Goal: Task Accomplishment & Management: Manage account settings

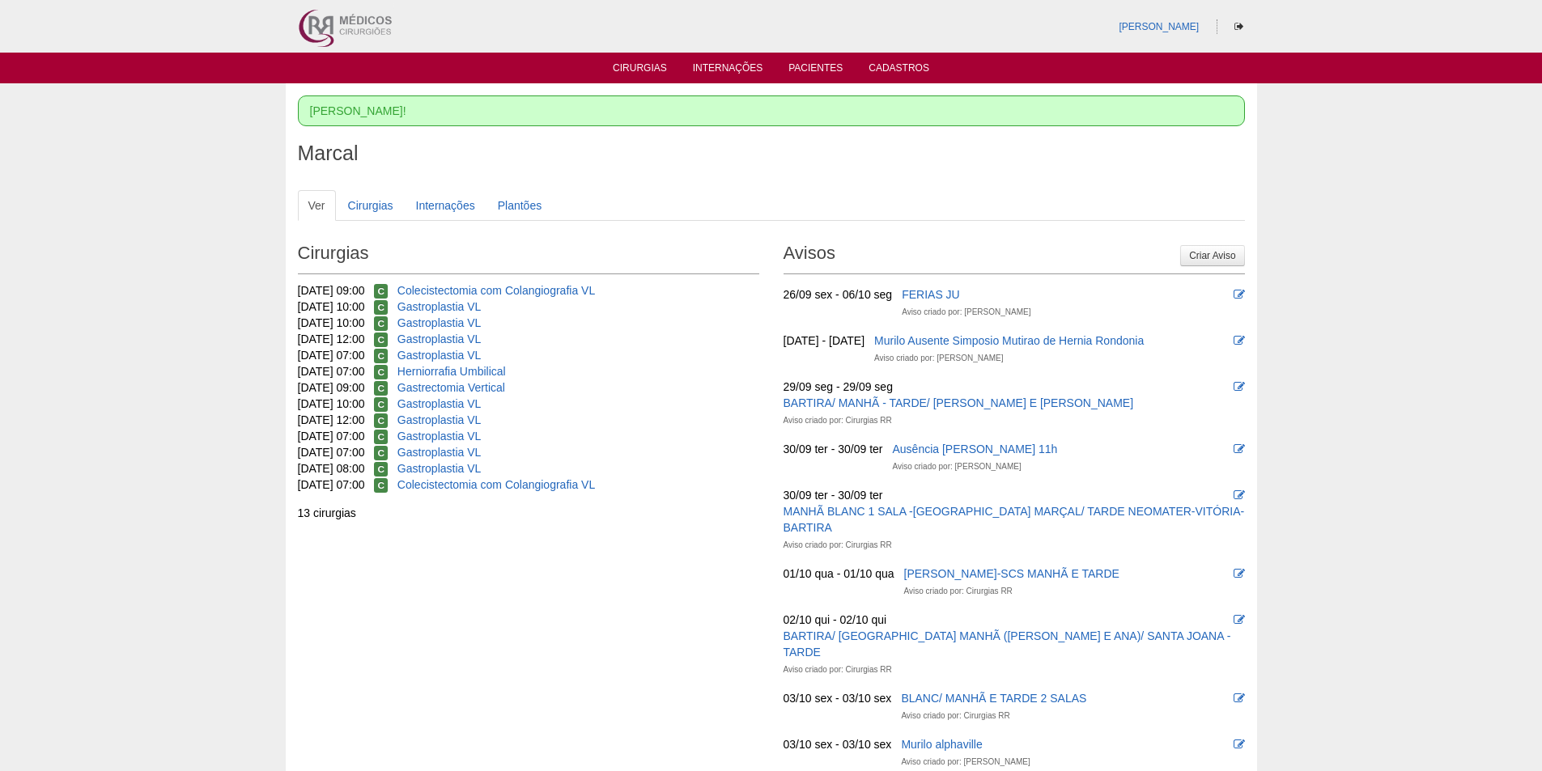
click at [330, 23] on img at bounding box center [344, 26] width 100 height 53
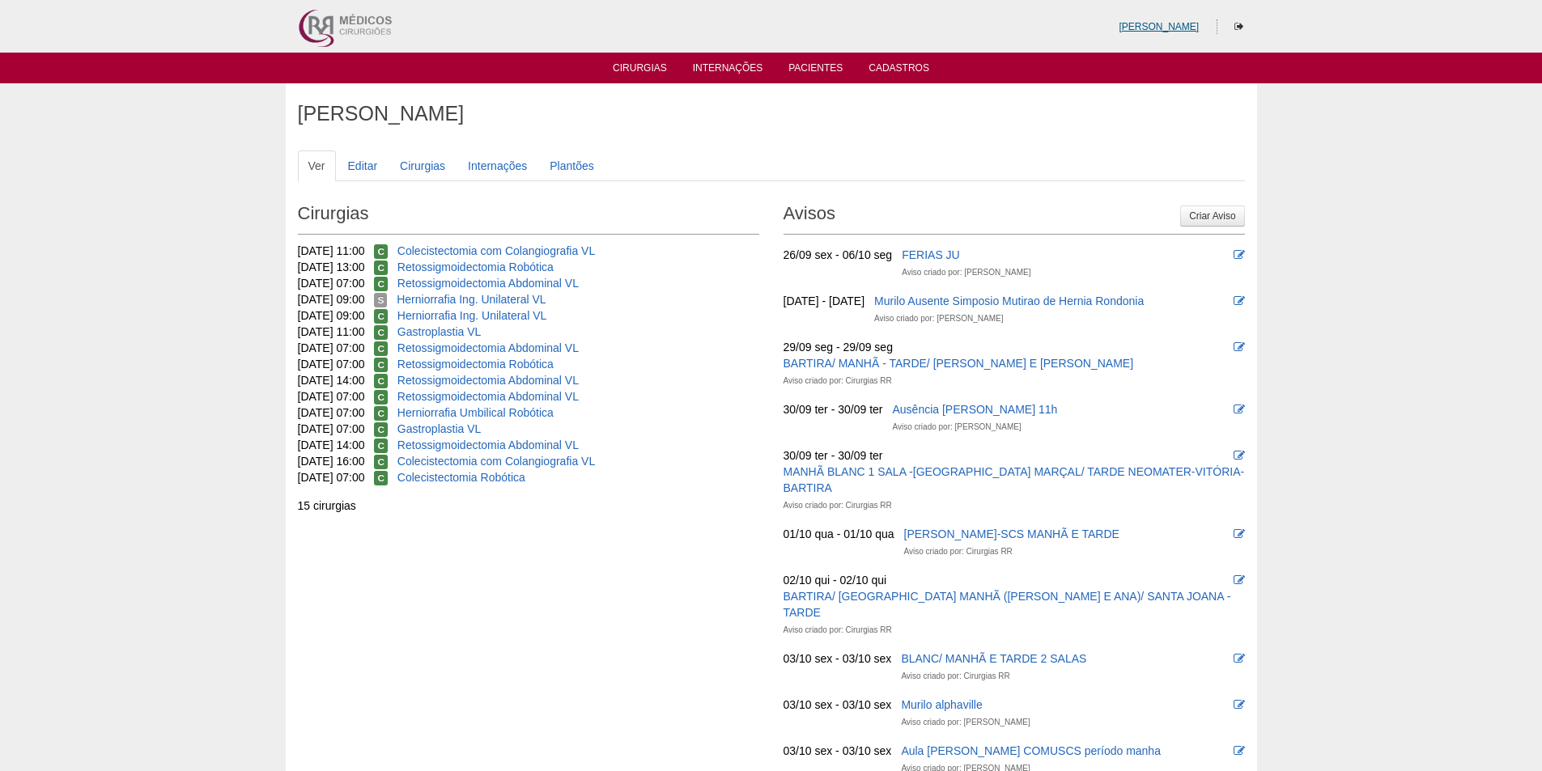
click at [1186, 24] on link "[PERSON_NAME]" at bounding box center [1158, 26] width 80 height 11
click at [1238, 25] on icon at bounding box center [1238, 27] width 9 height 10
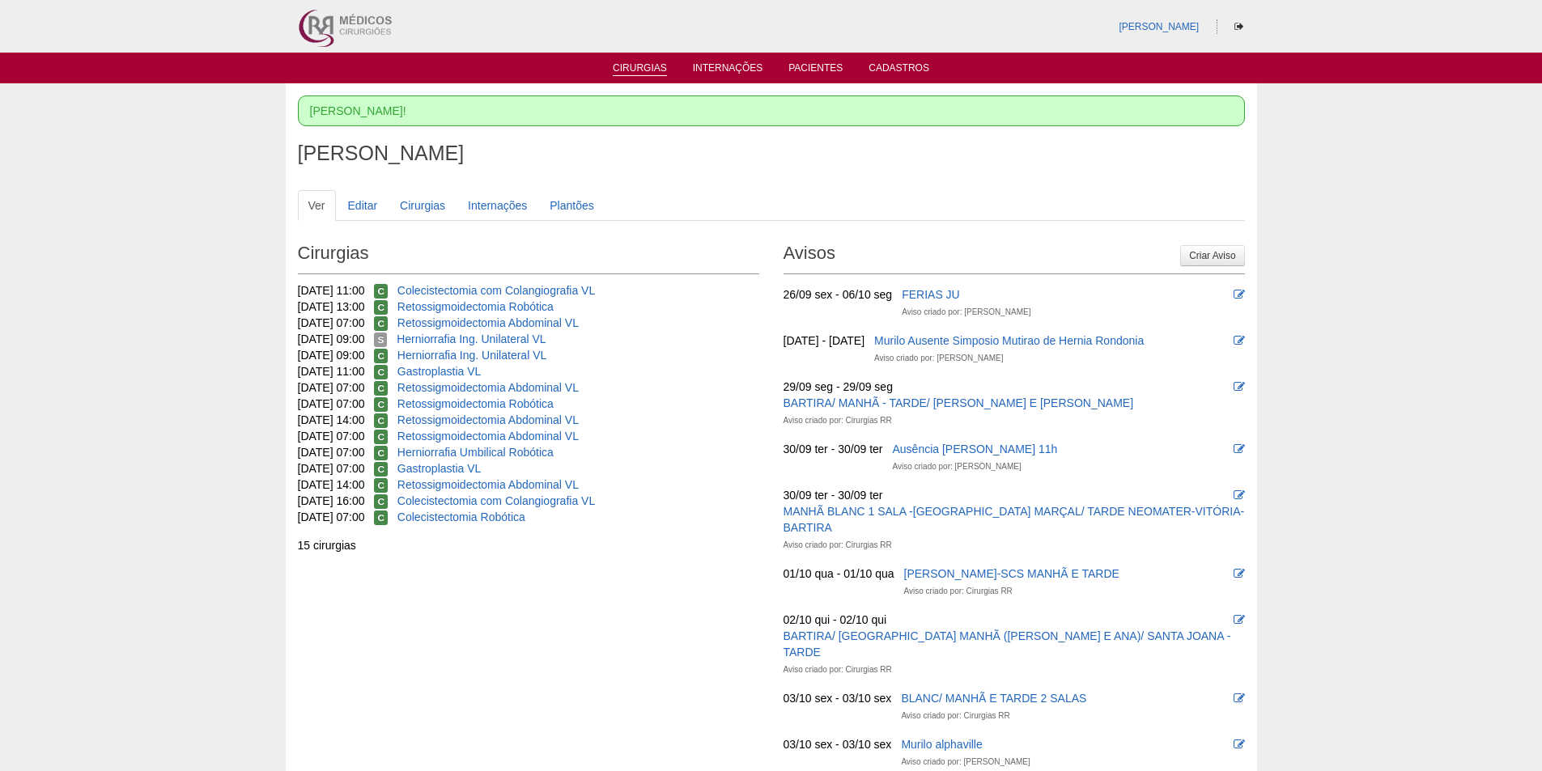
click at [654, 72] on link "Cirurgias" at bounding box center [640, 69] width 54 height 14
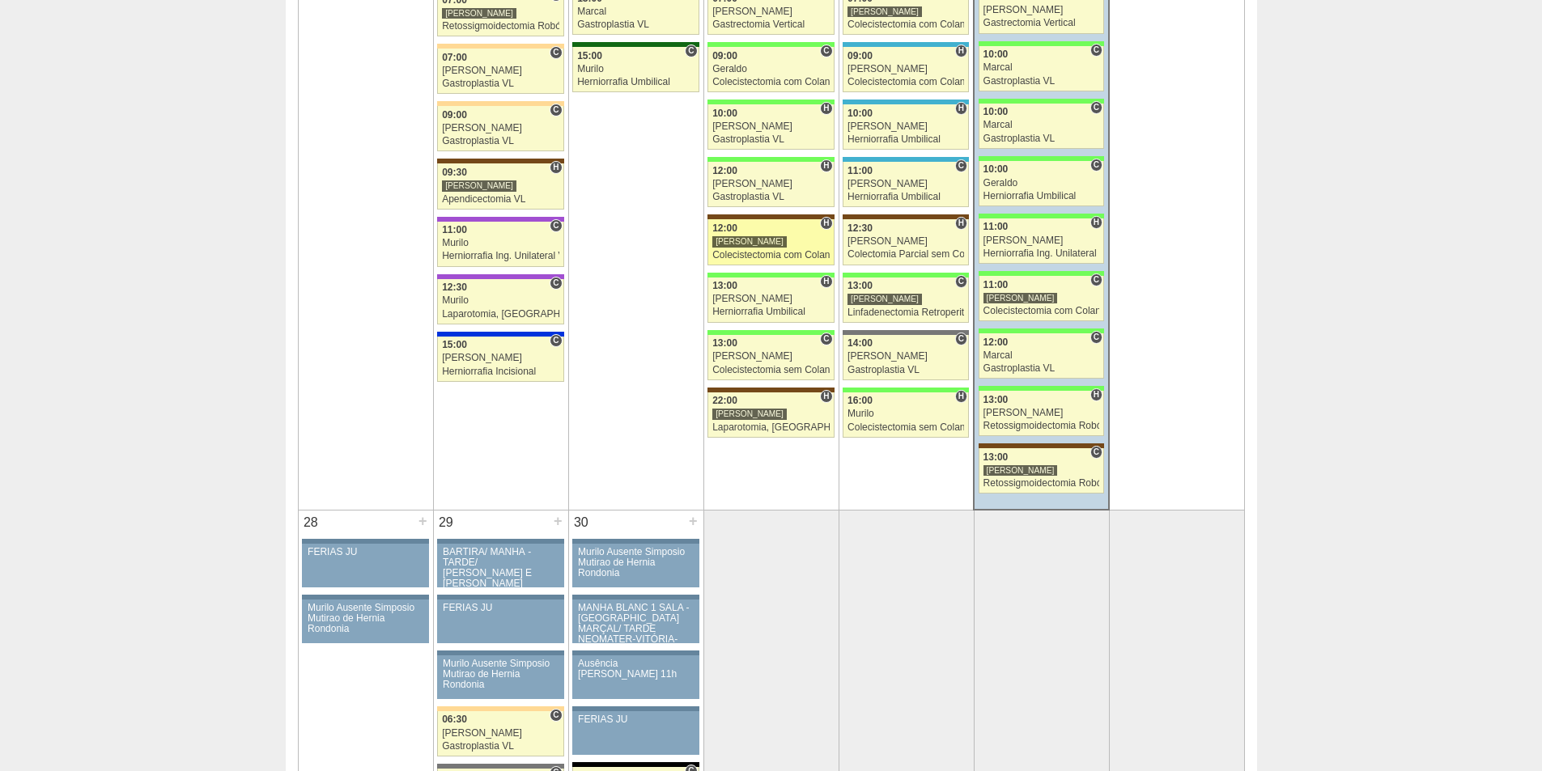
scroll to position [2752, 0]
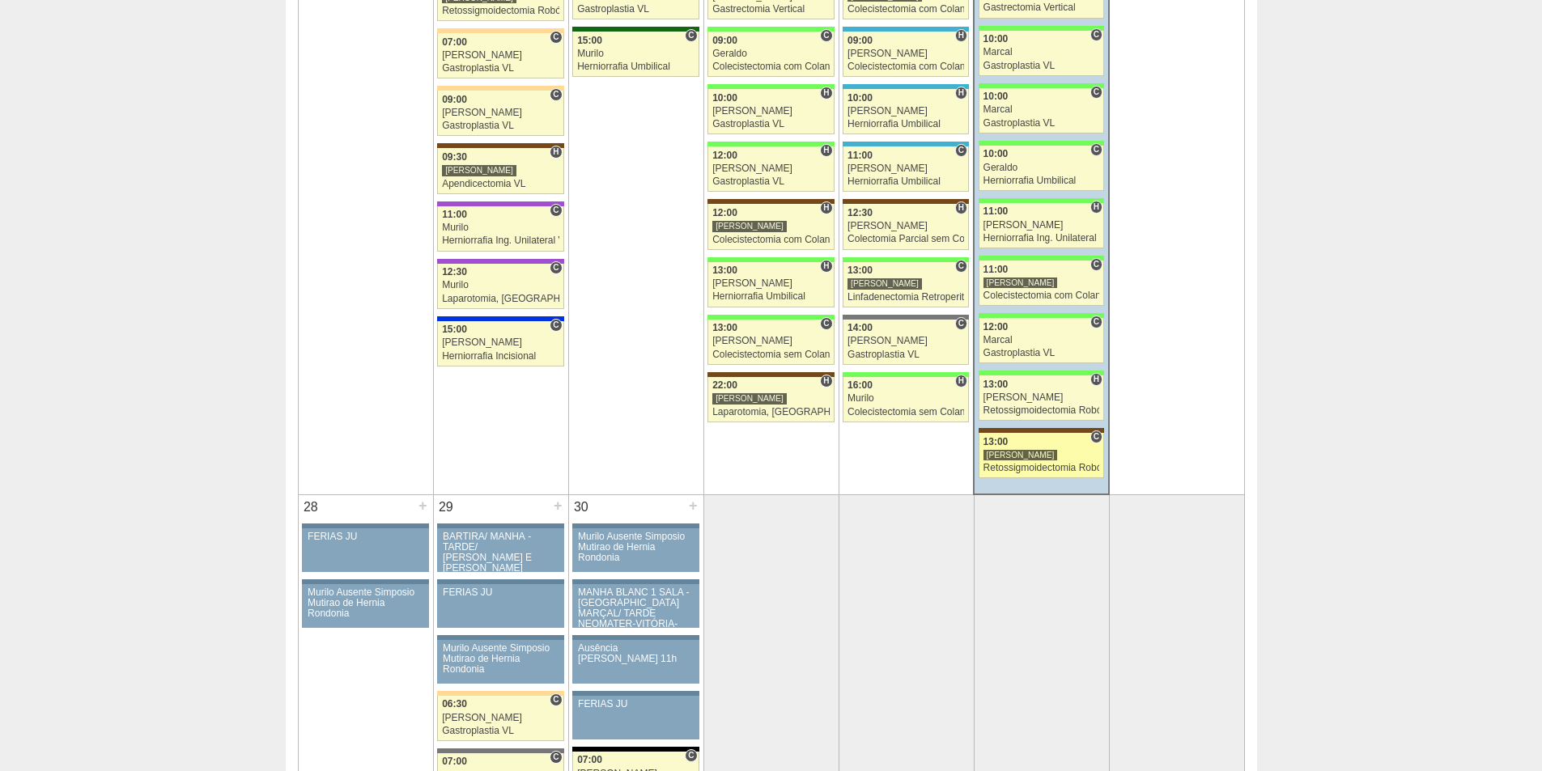
click at [1047, 461] on link "89171 Vincit C 13:00 Luiz Guilherme Retossigmoidectomia Robótica Hospital Santa…" at bounding box center [1040, 455] width 125 height 45
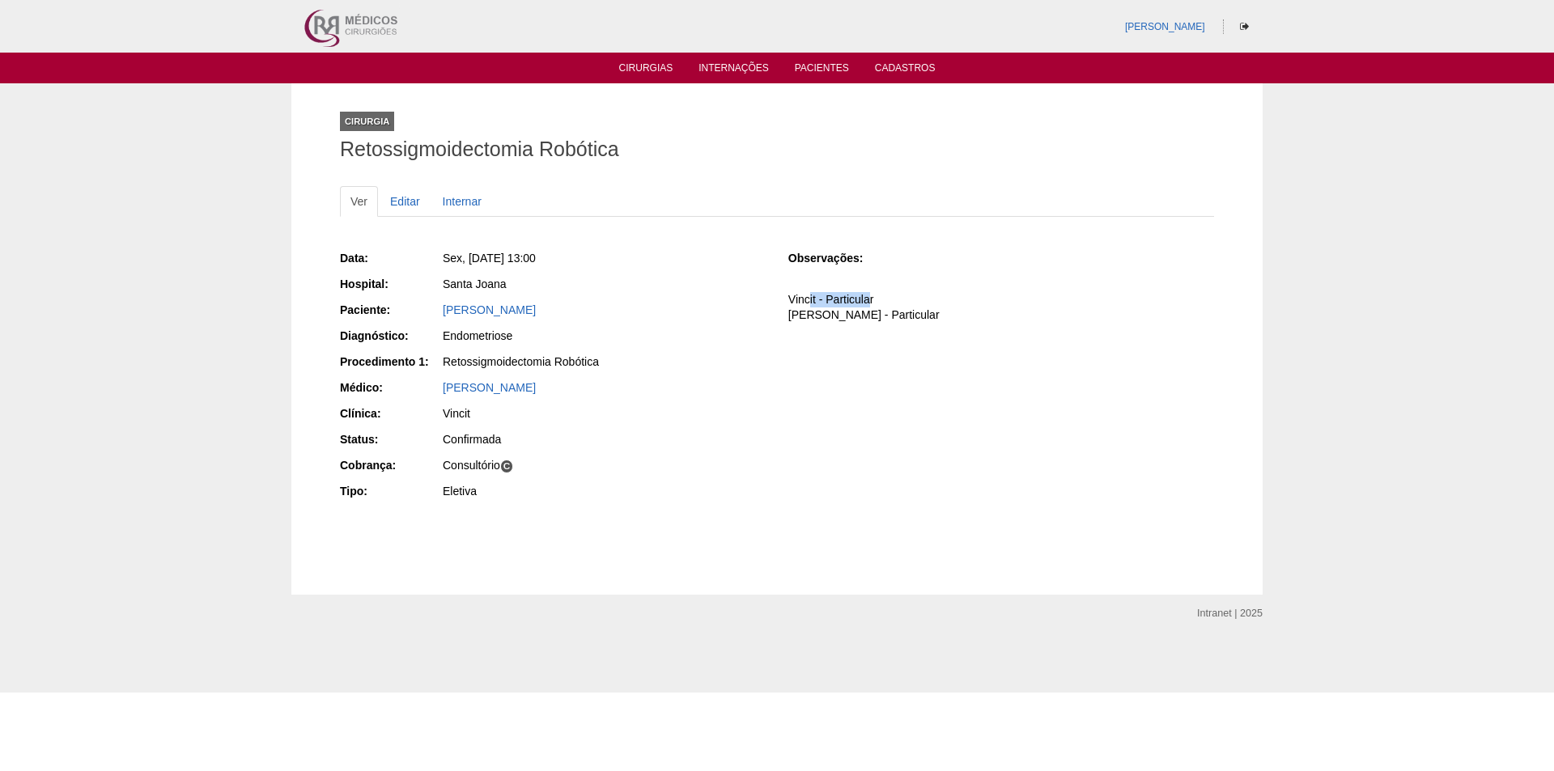
drag, startPoint x: 809, startPoint y: 303, endPoint x: 871, endPoint y: 302, distance: 61.5
click at [871, 302] on p "Vincit - Particular [PERSON_NAME] - Particular" at bounding box center [1001, 307] width 426 height 31
click at [874, 303] on p "Vincit - Particular Dr Marcel - Particular" at bounding box center [1001, 307] width 426 height 31
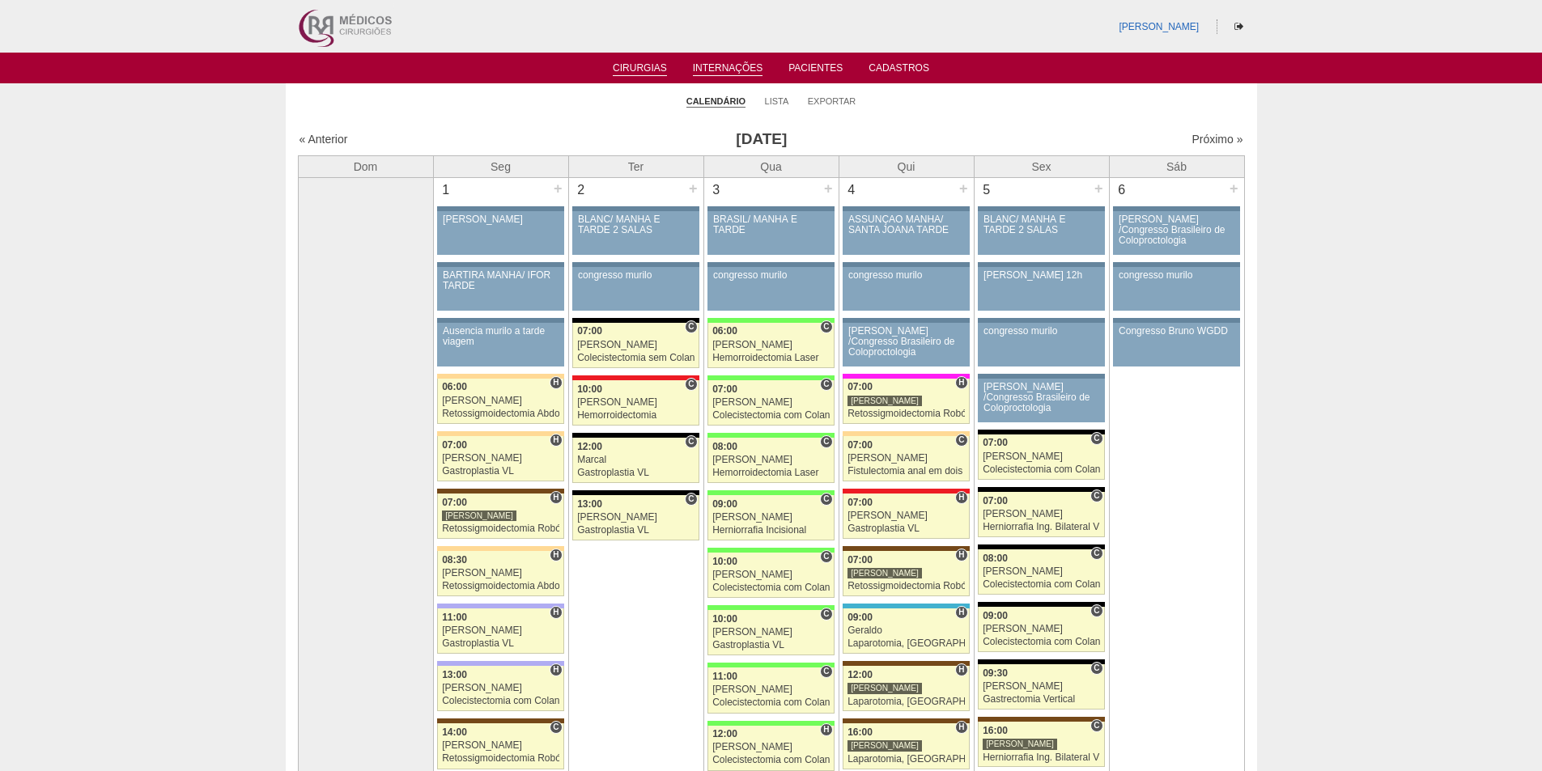
click at [732, 65] on link "Internações" at bounding box center [728, 69] width 70 height 14
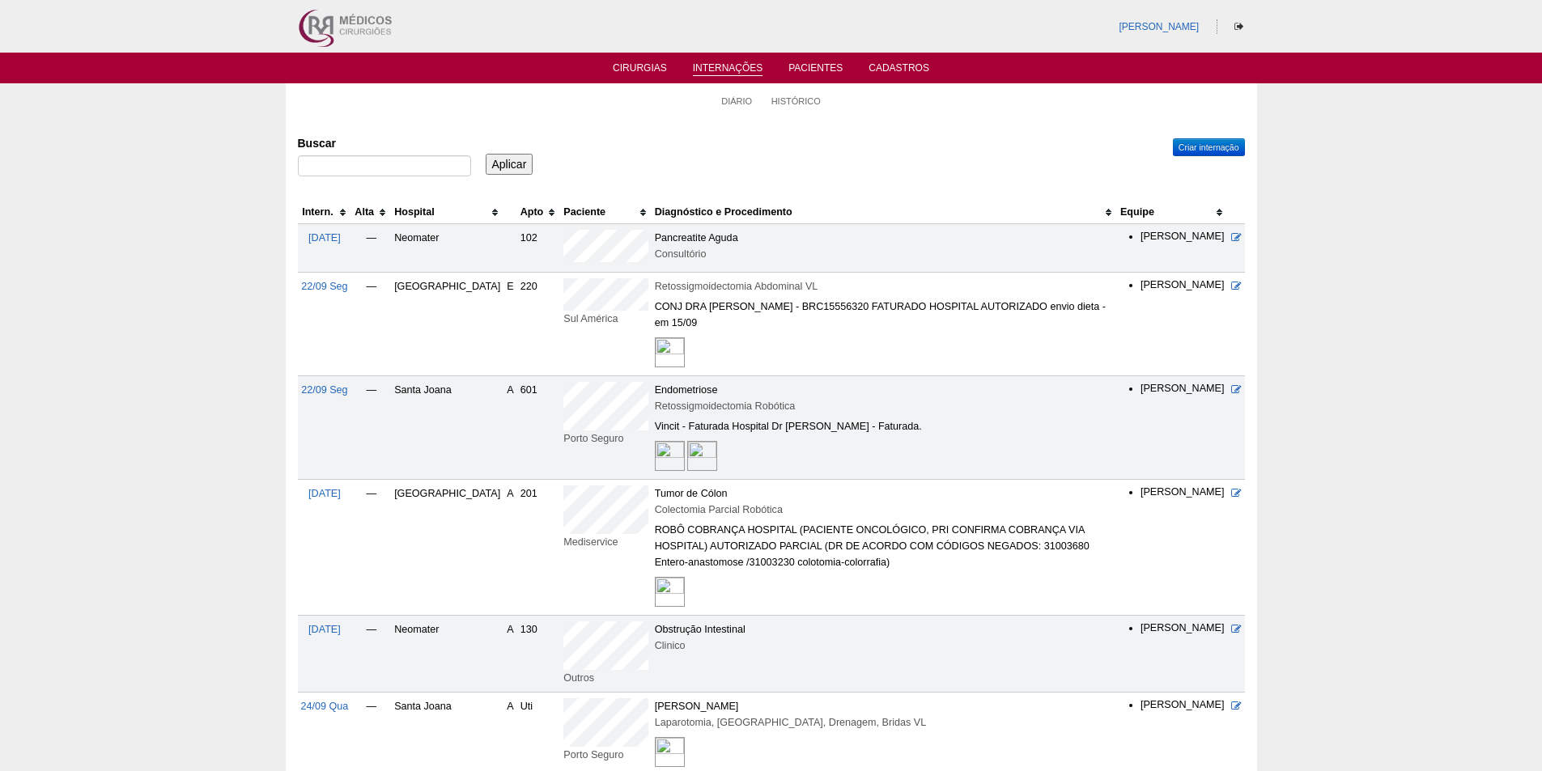
click at [430, 210] on th "Hospital" at bounding box center [447, 212] width 112 height 23
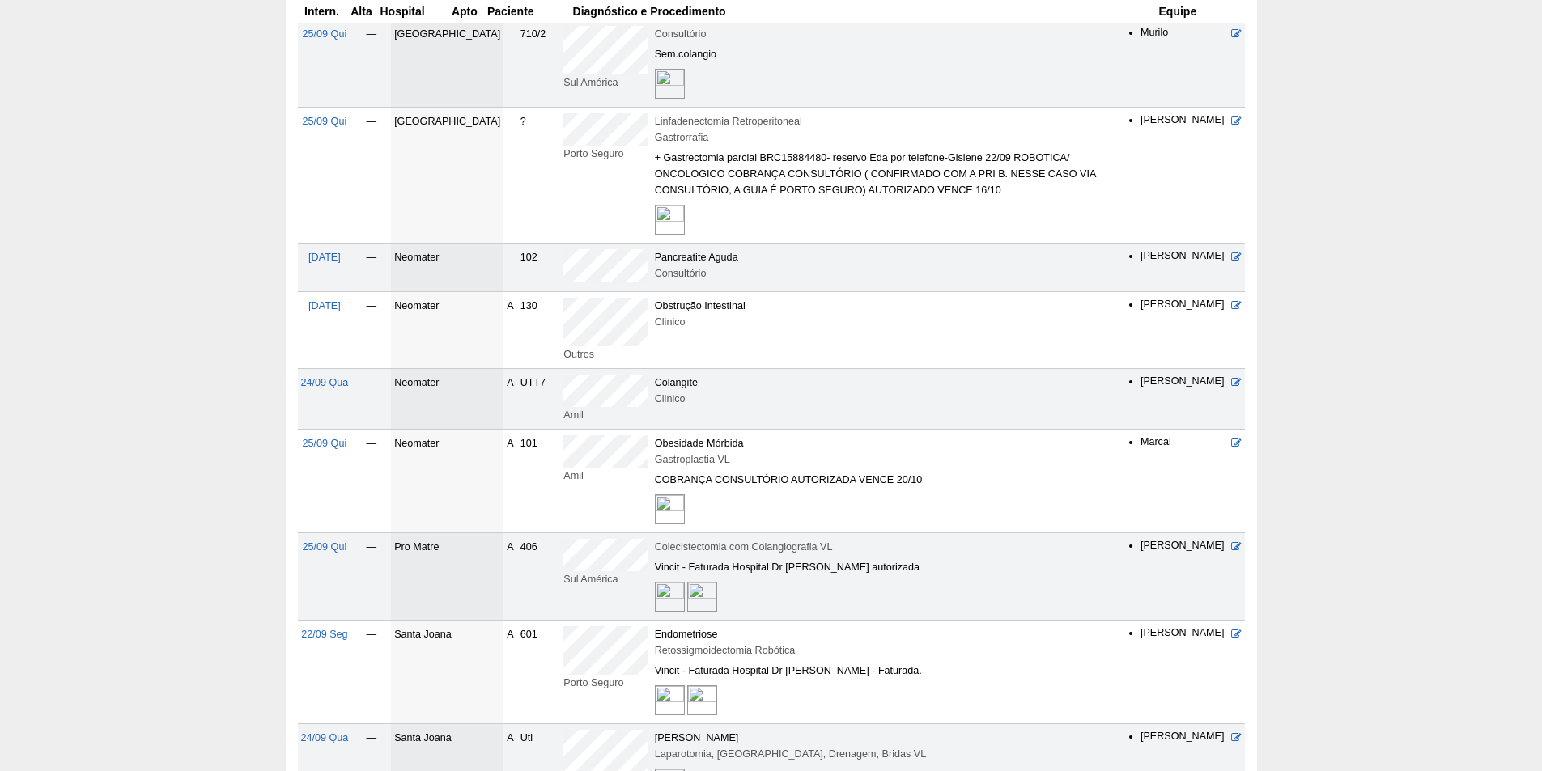
scroll to position [243, 0]
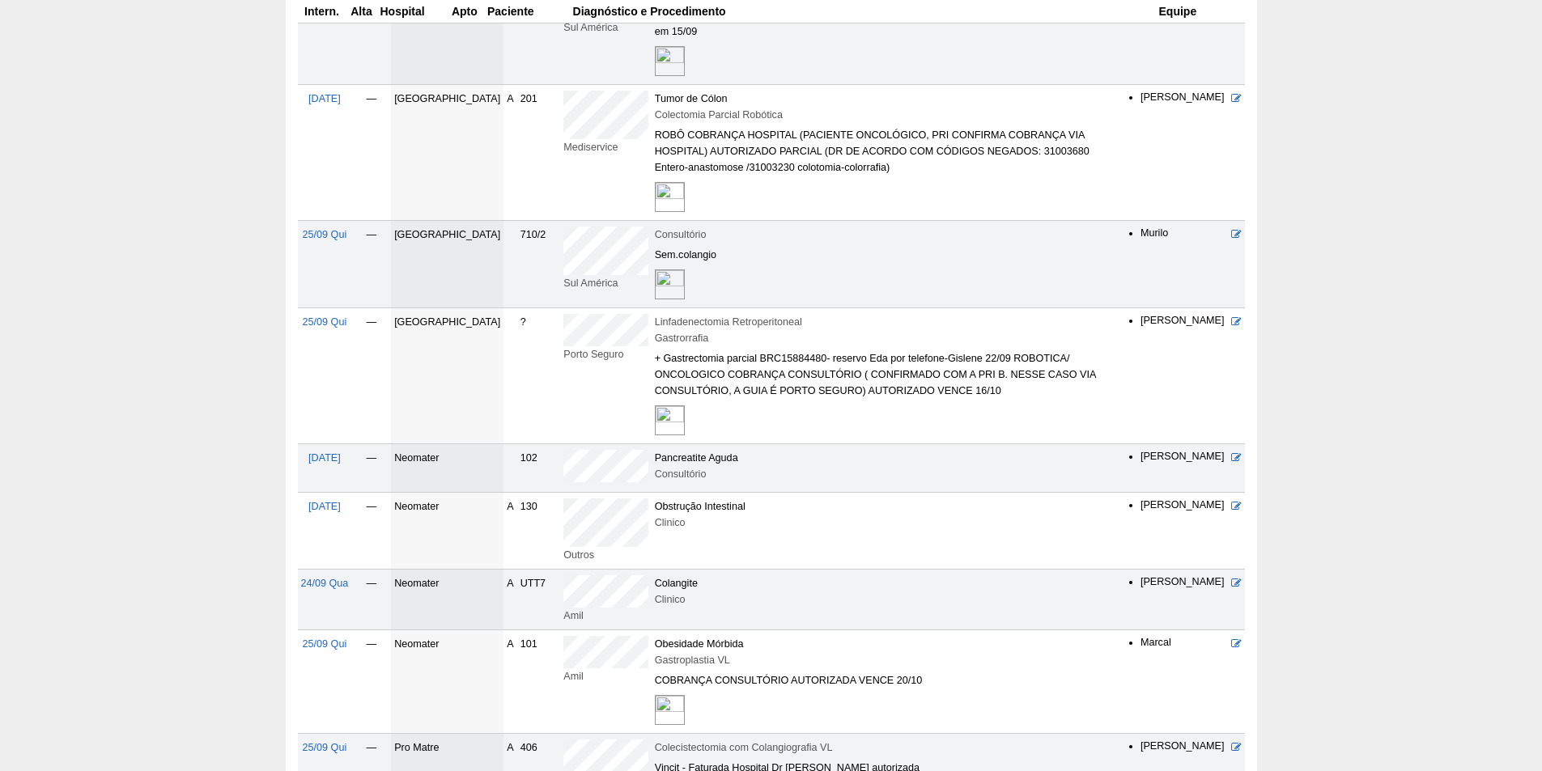
click at [517, 308] on td "?" at bounding box center [539, 376] width 44 height 136
click at [1233, 316] on icon at bounding box center [1236, 321] width 11 height 11
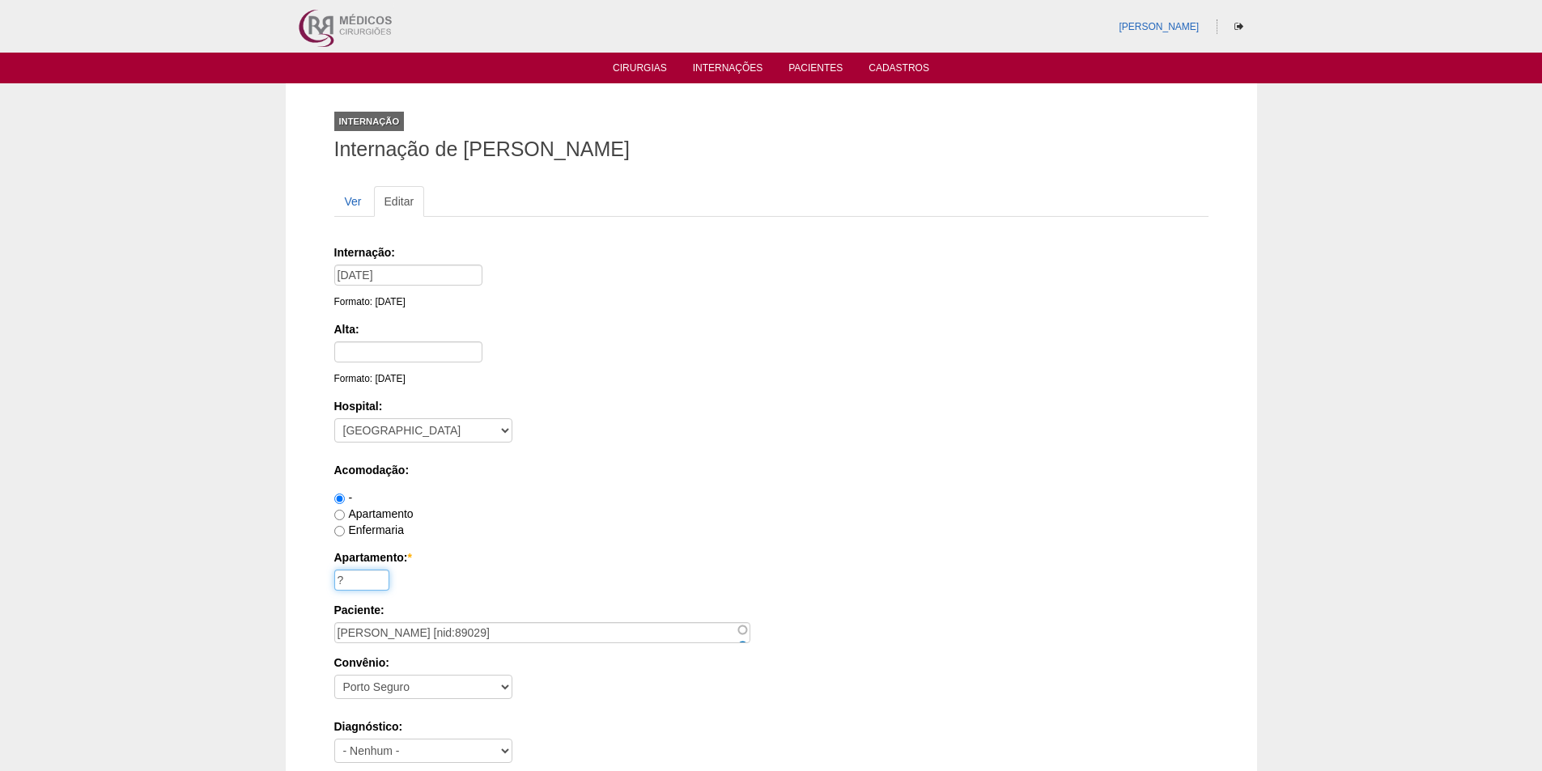
drag, startPoint x: 350, startPoint y: 581, endPoint x: 331, endPoint y: 567, distance: 23.8
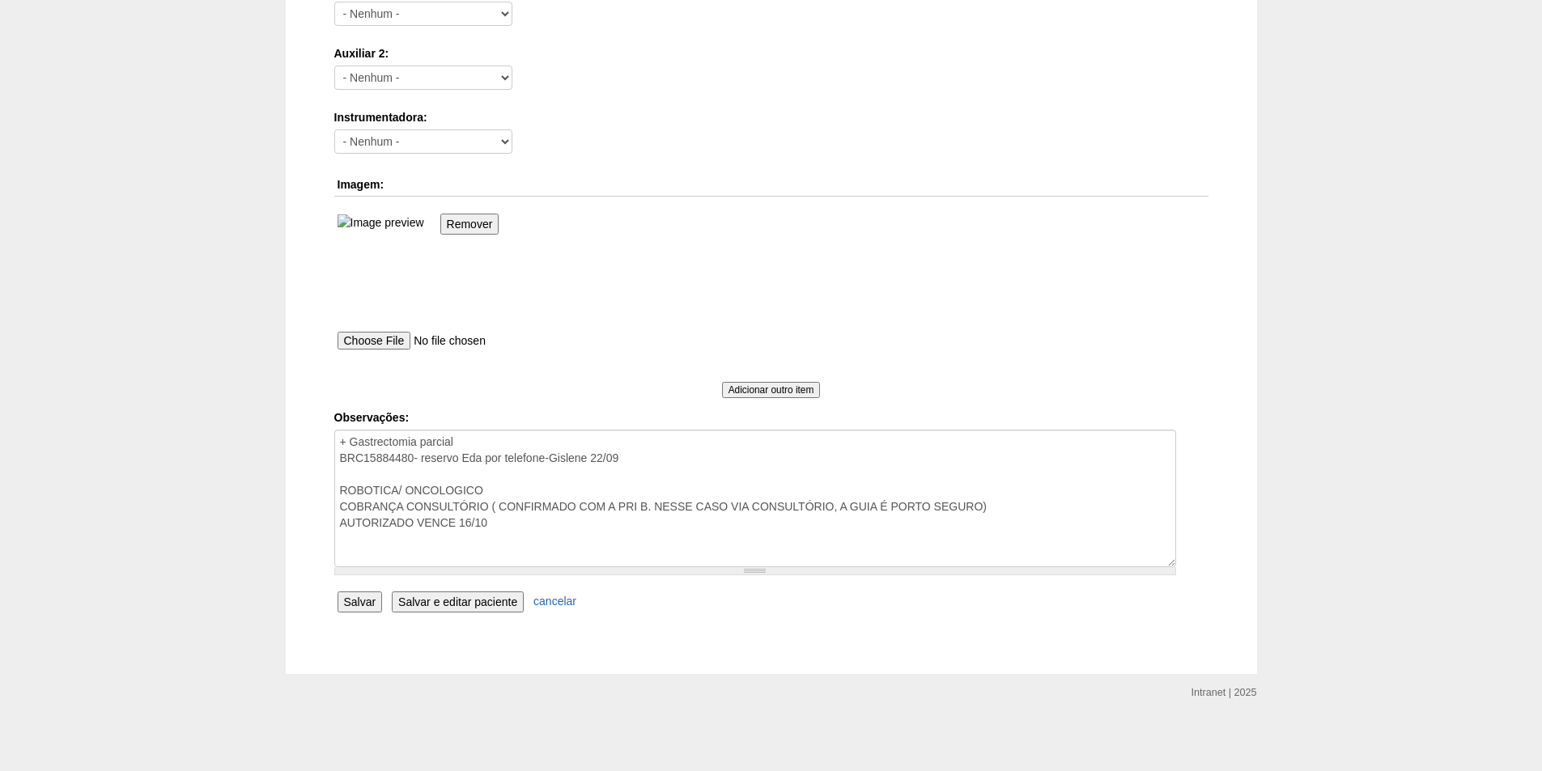
scroll to position [994, 0]
type input "207"
click at [368, 600] on input "Salvar" at bounding box center [359, 601] width 45 height 21
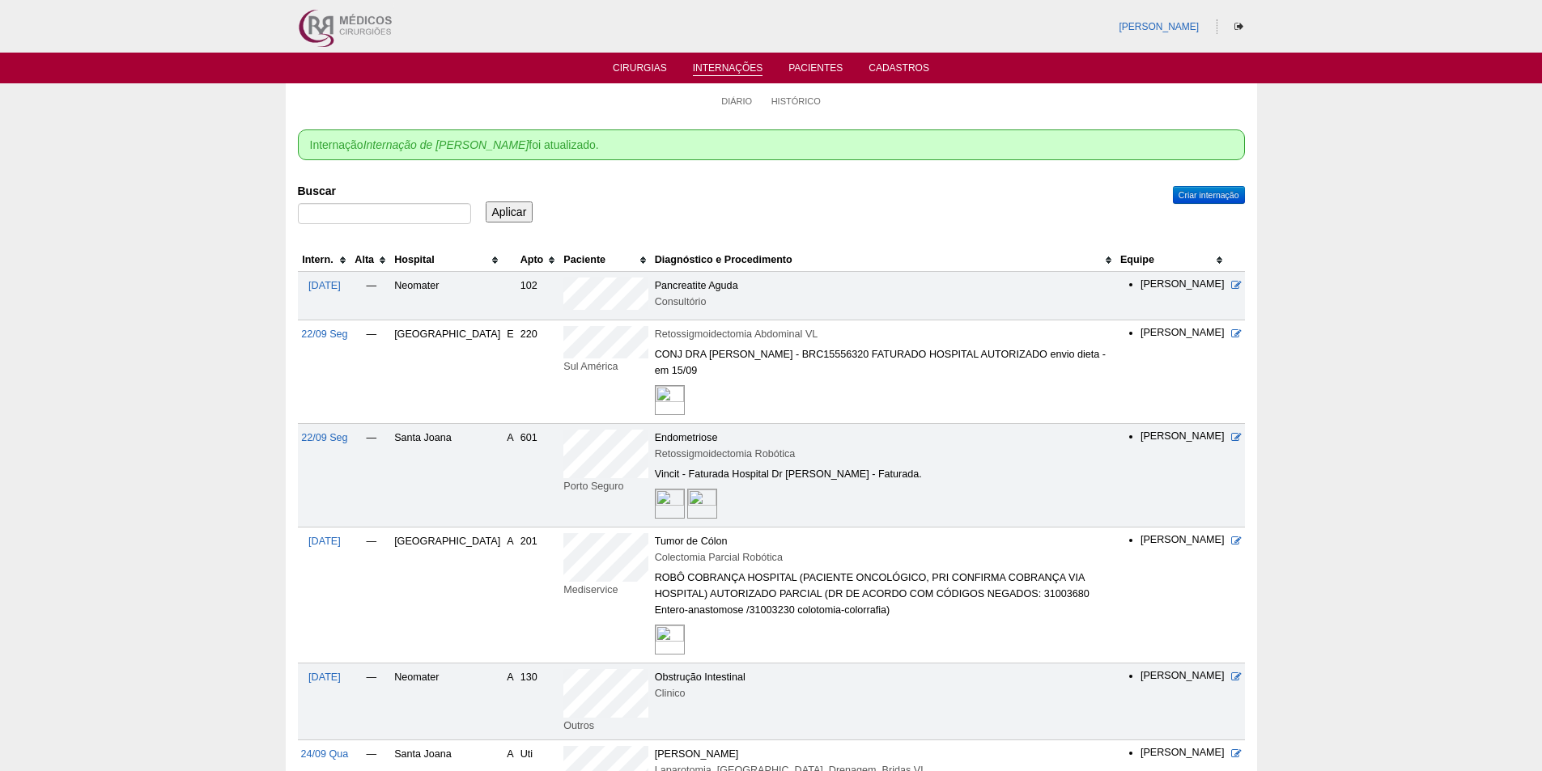
click at [445, 264] on th "Hospital" at bounding box center [447, 259] width 112 height 23
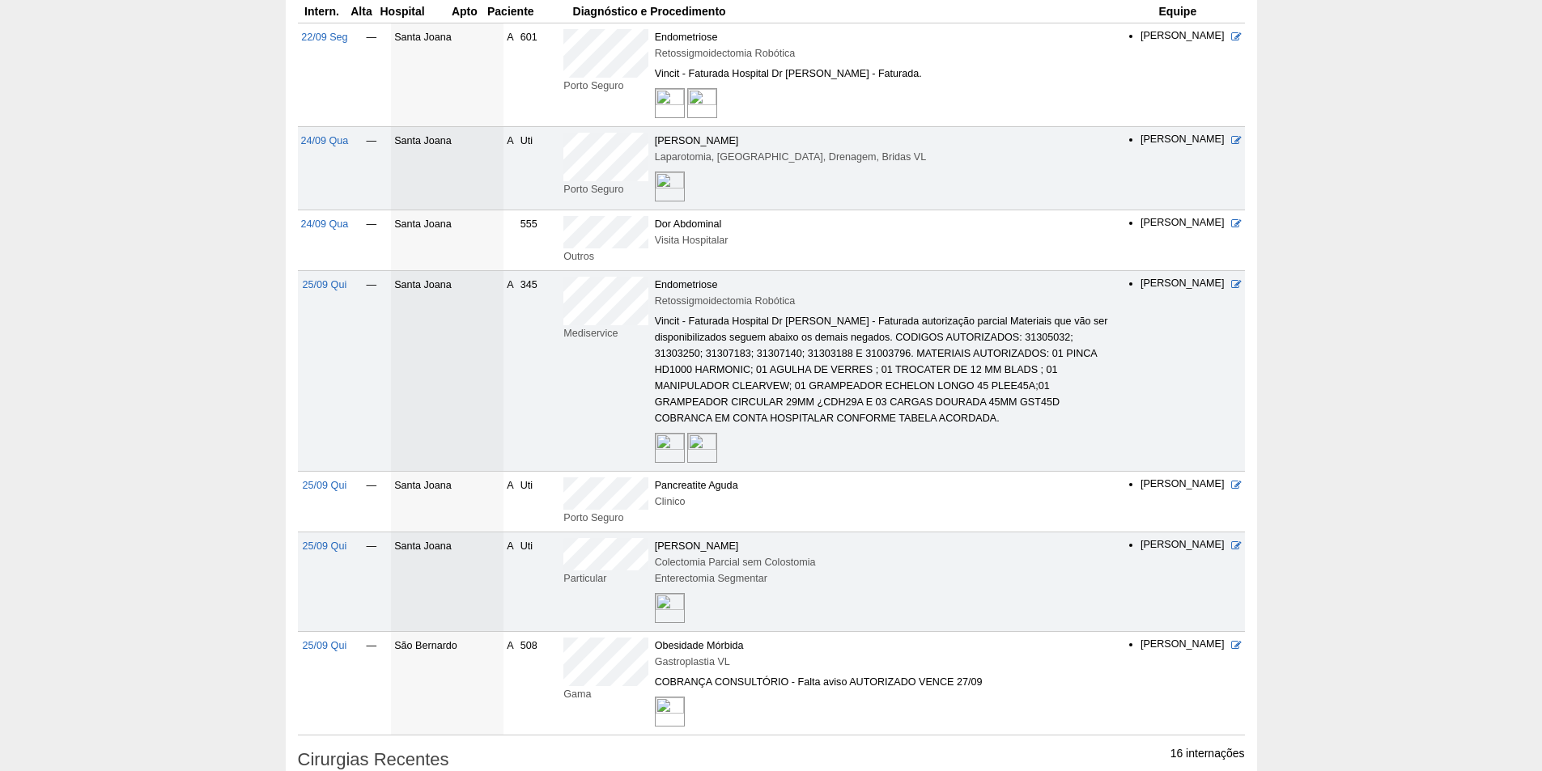
scroll to position [1133, 0]
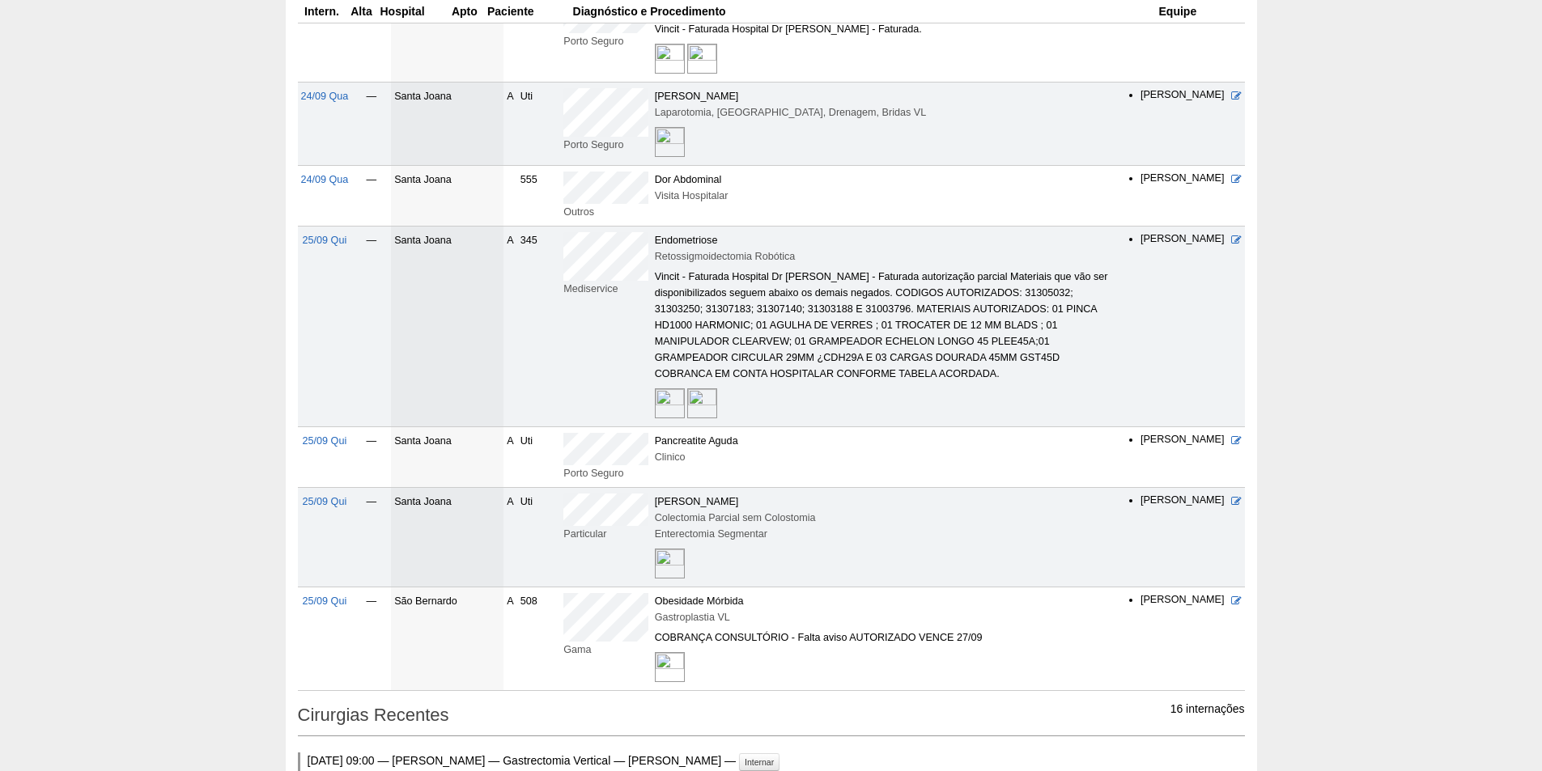
click at [655, 549] on img at bounding box center [670, 564] width 30 height 30
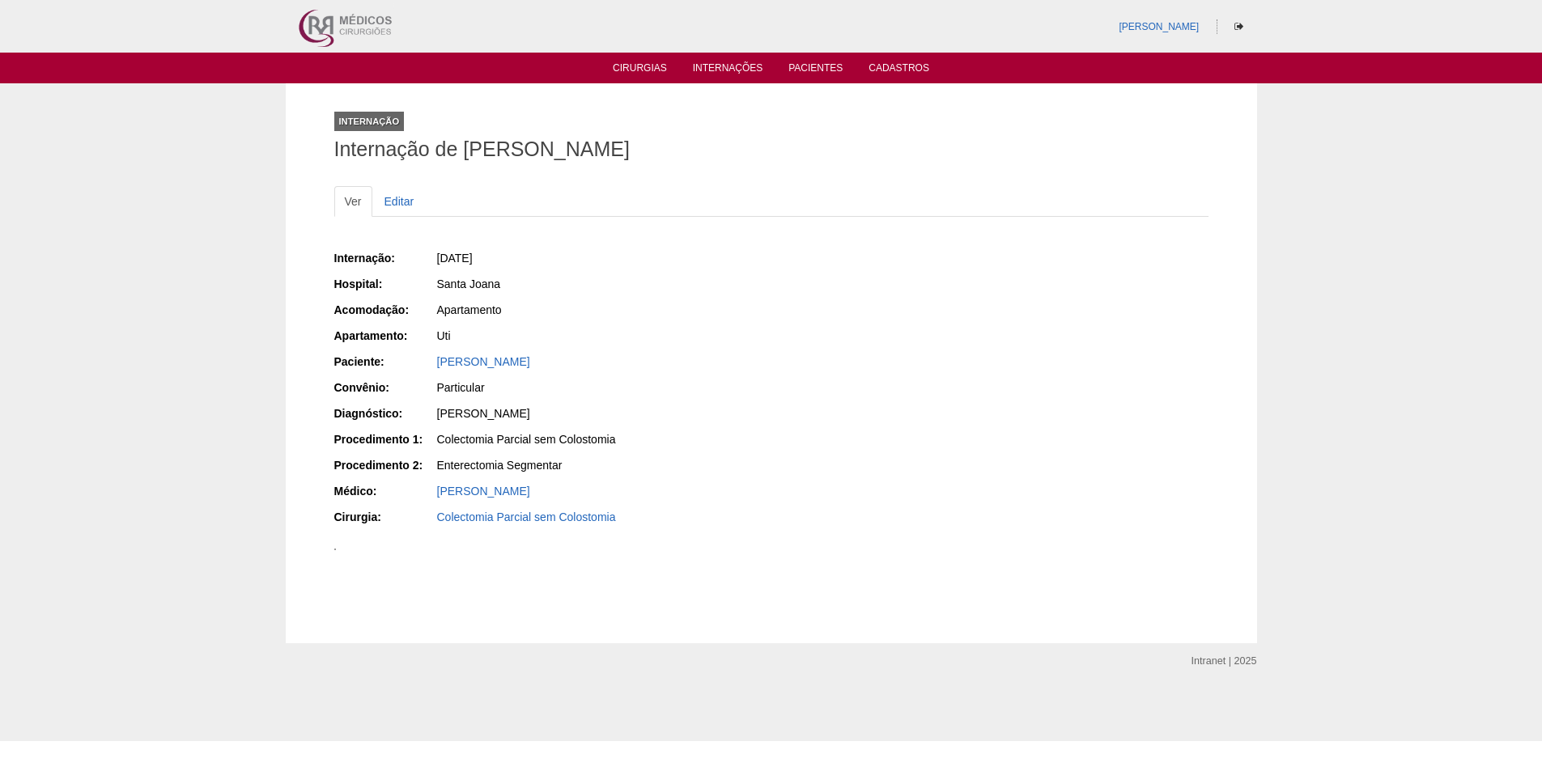
scroll to position [728, 0]
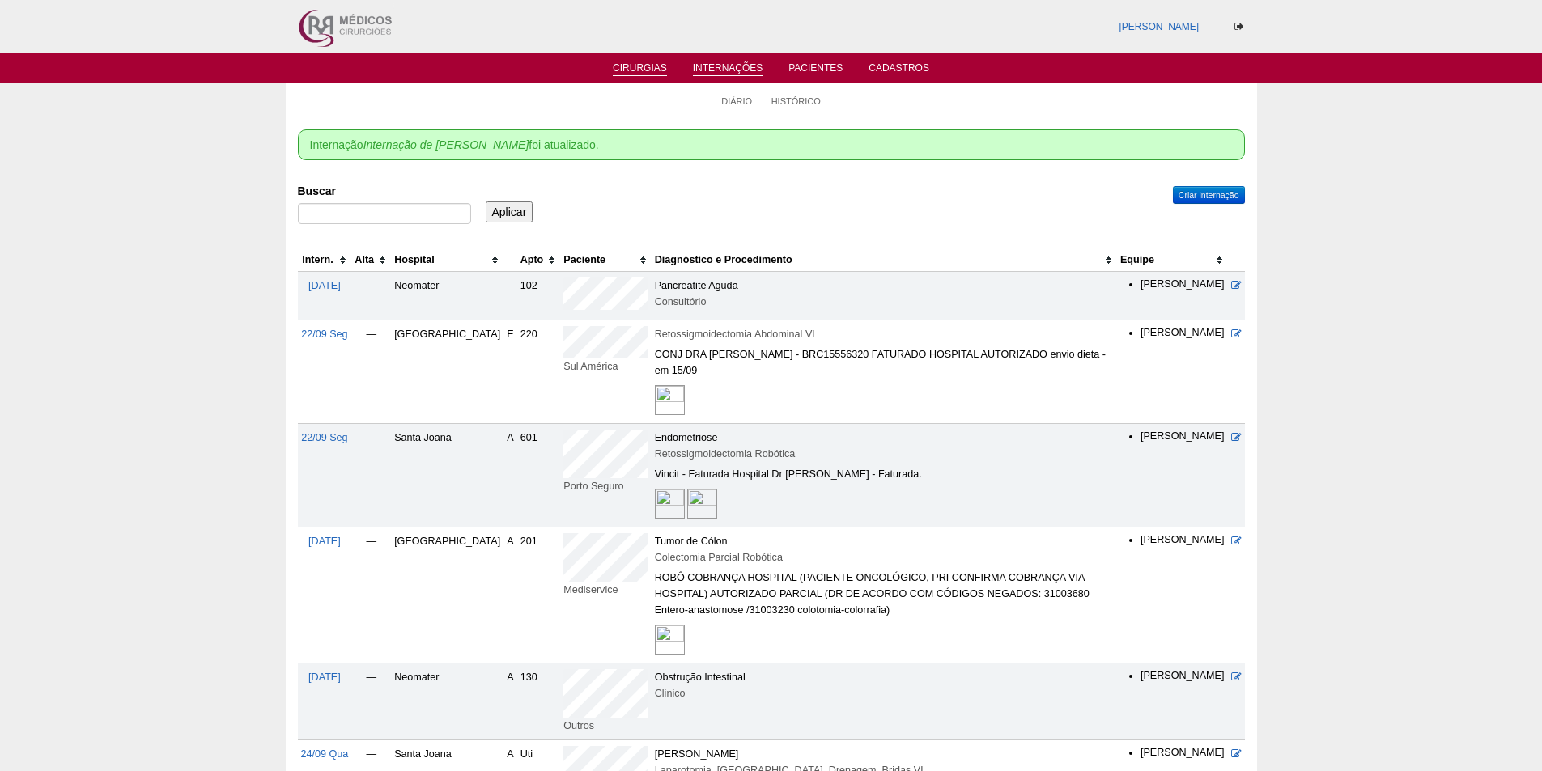
click at [637, 78] on ul "Cirurgias Internações Pacientes Cadastros" at bounding box center [771, 68] width 1542 height 31
click at [638, 74] on link "Cirurgias" at bounding box center [640, 69] width 54 height 14
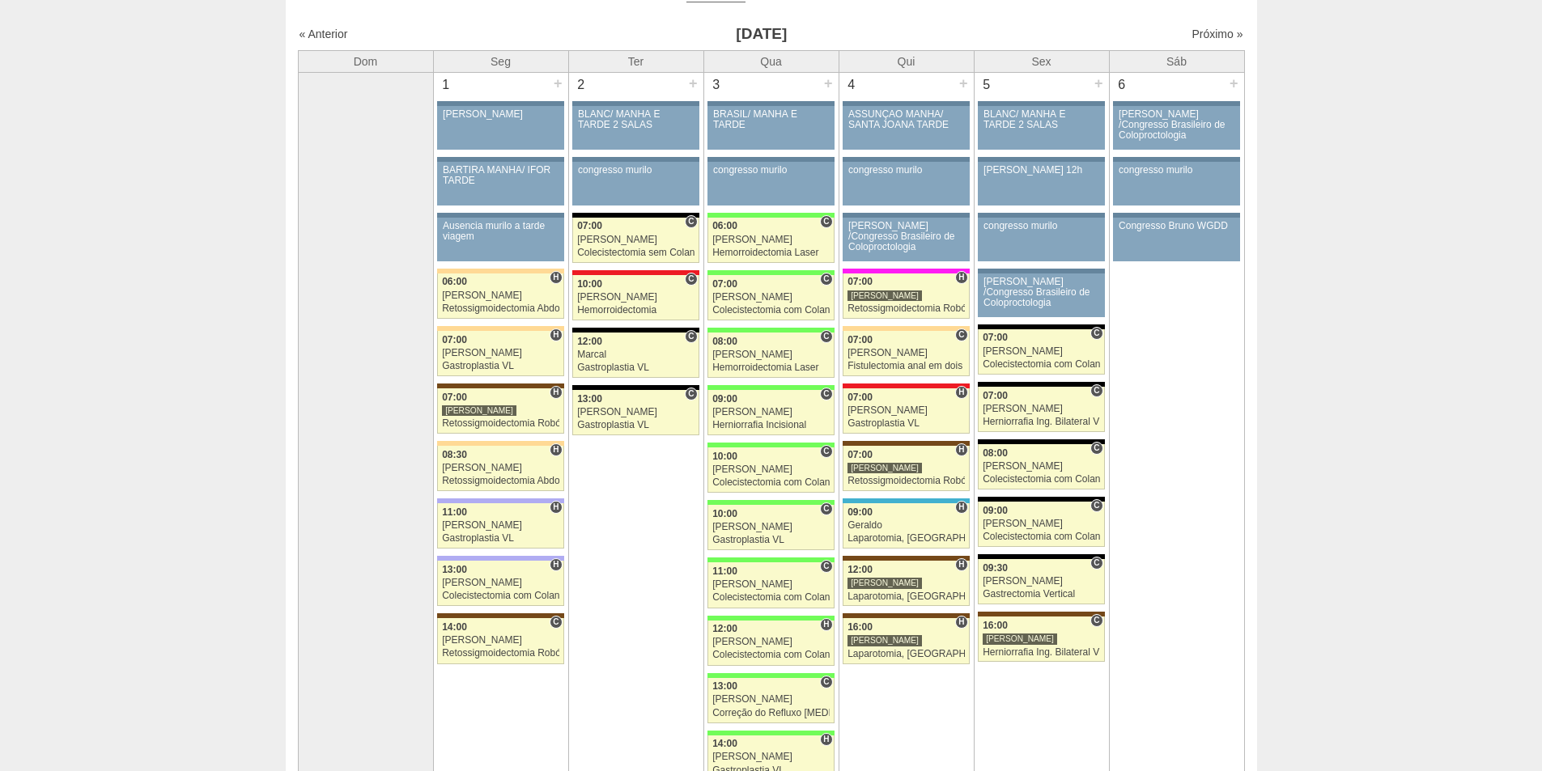
scroll to position [405, 0]
